Goal: Navigation & Orientation: Find specific page/section

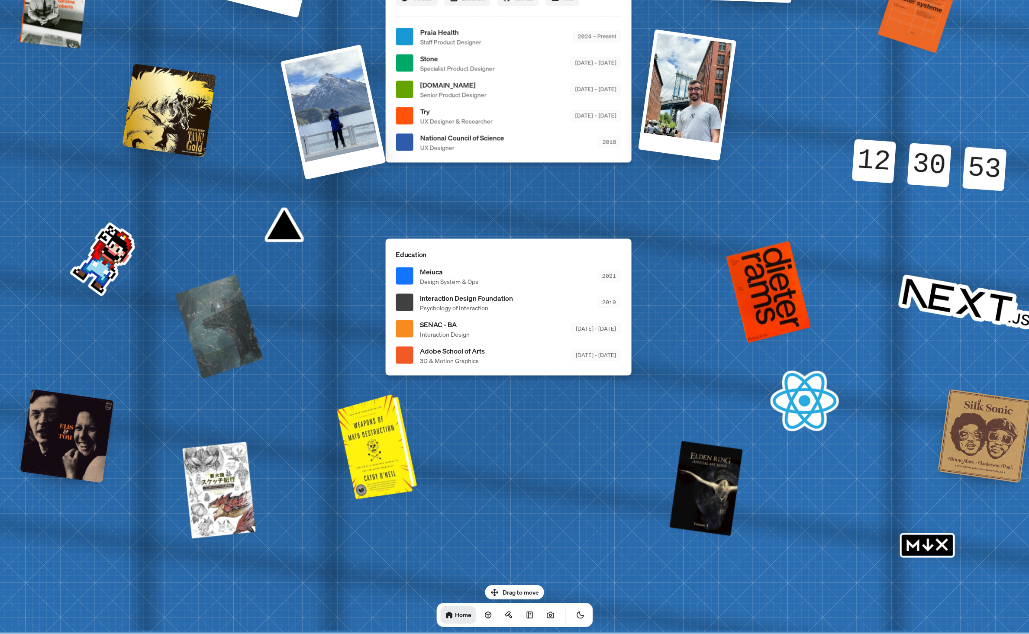
click at [390, 443] on div at bounding box center [378, 445] width 73 height 101
drag, startPoint x: 391, startPoint y: 437, endPoint x: 365, endPoint y: 435, distance: 26.4
click at [365, 435] on div at bounding box center [378, 445] width 73 height 101
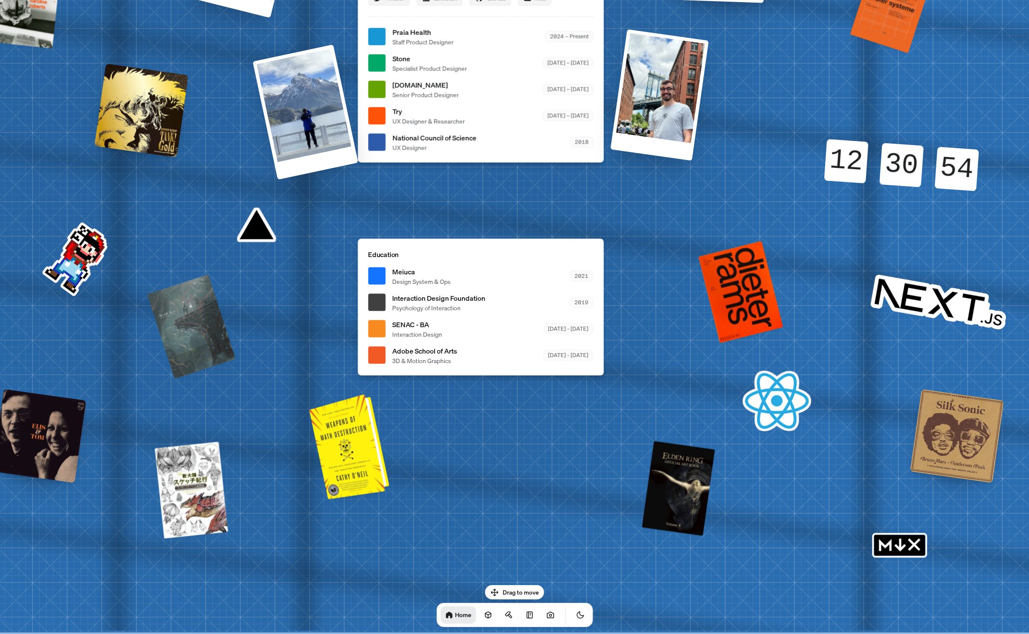
click at [365, 435] on div at bounding box center [350, 445] width 73 height 101
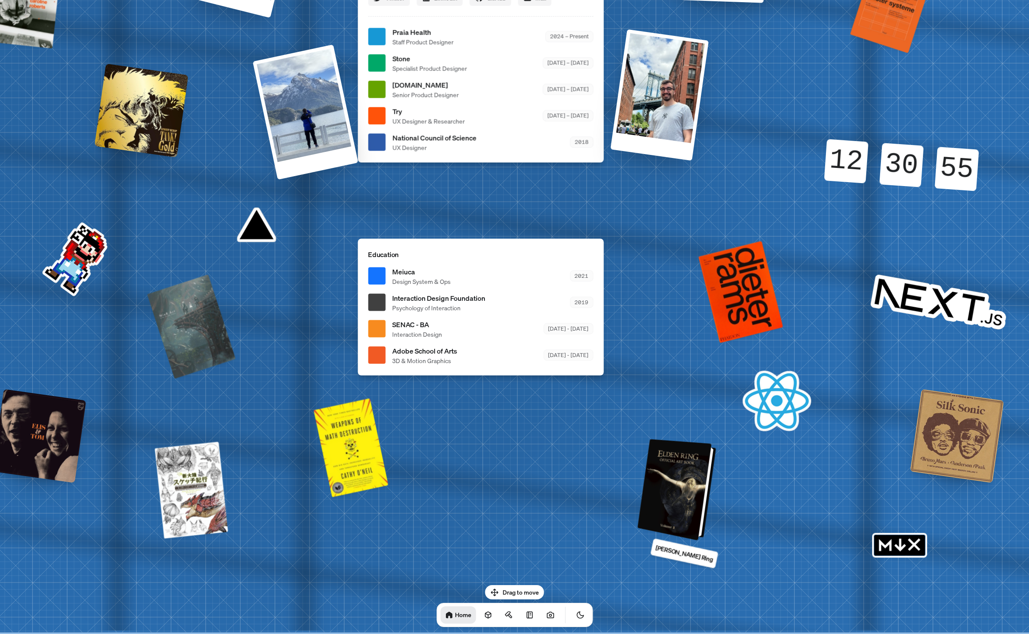
click at [670, 469] on div at bounding box center [678, 489] width 72 height 97
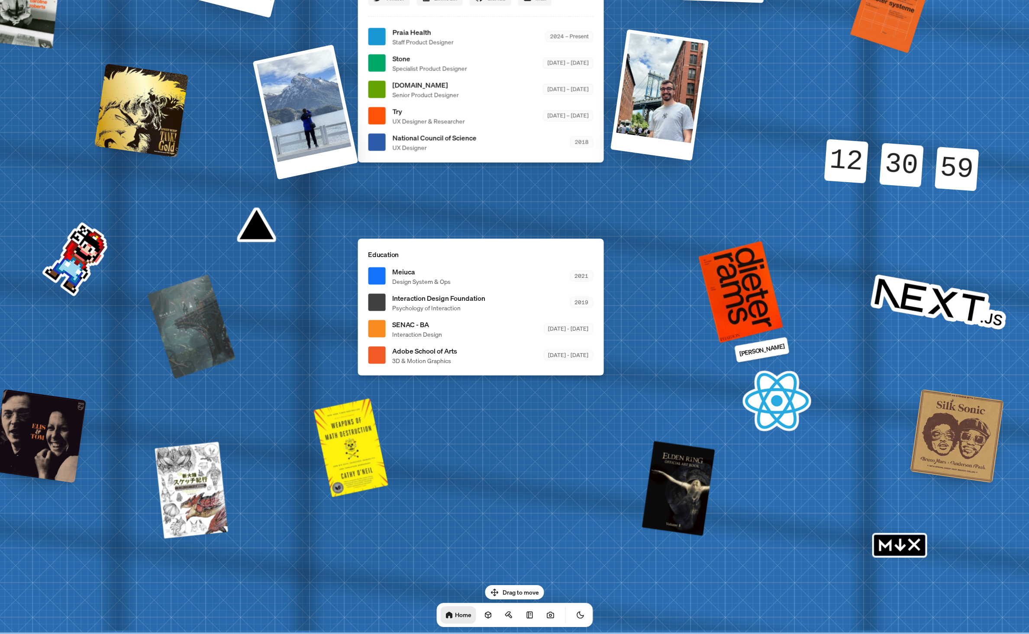
click at [755, 354] on p "[PERSON_NAME]" at bounding box center [762, 349] width 46 height 17
click at [743, 305] on div at bounding box center [741, 290] width 84 height 105
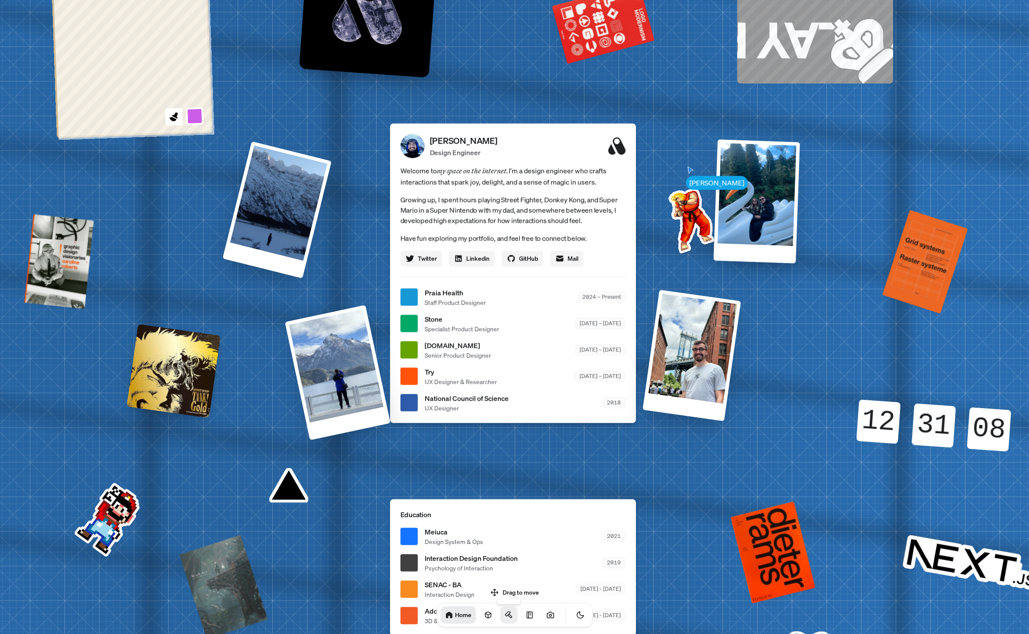
click at [504, 617] on icon at bounding box center [508, 615] width 9 height 9
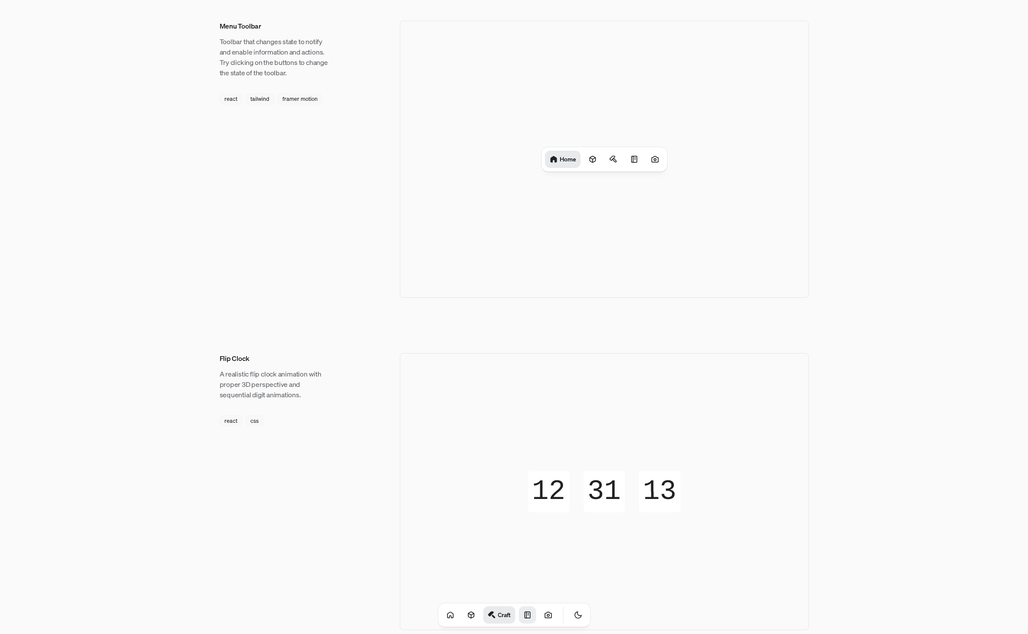
click at [523, 616] on icon at bounding box center [527, 615] width 9 height 9
